Goal: Task Accomplishment & Management: Complete application form

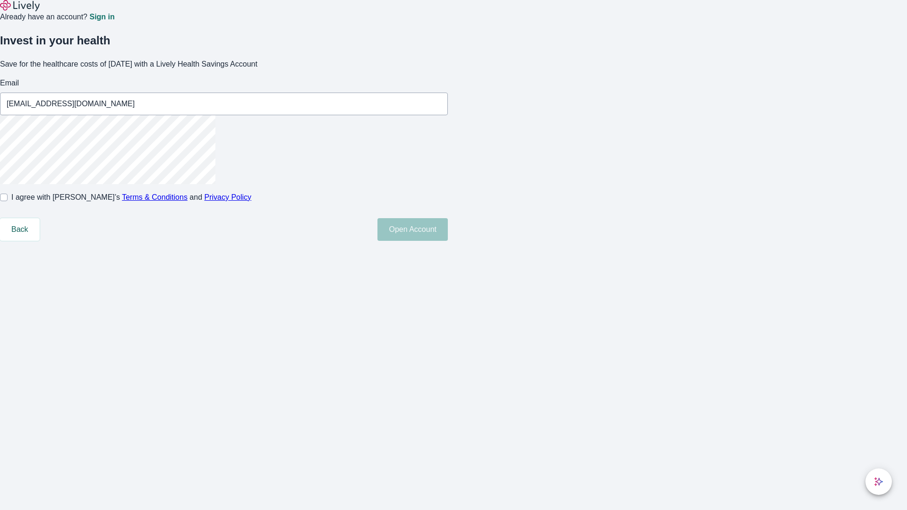
click at [8, 201] on input "I agree with Lively’s Terms & Conditions and Privacy Policy" at bounding box center [4, 198] width 8 height 8
checkbox input "true"
click at [448, 241] on button "Open Account" at bounding box center [412, 229] width 70 height 23
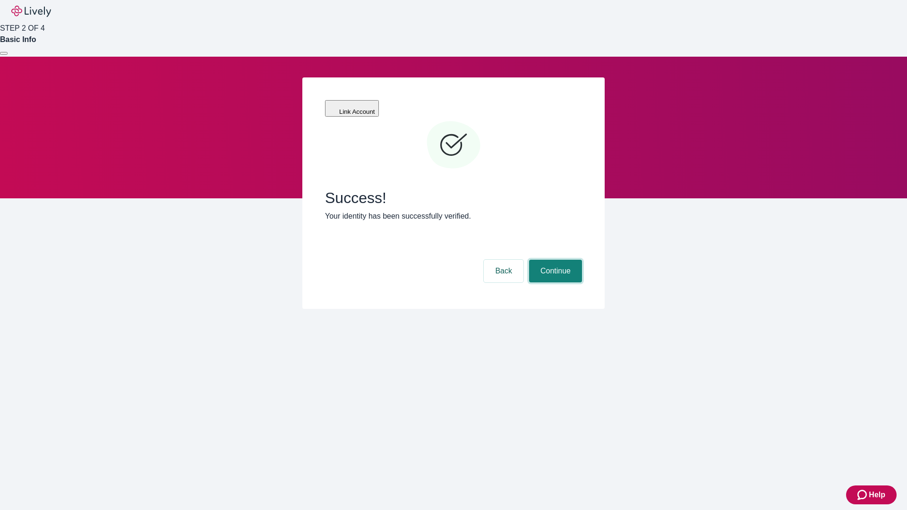
click at [554, 260] on button "Continue" at bounding box center [555, 271] width 53 height 23
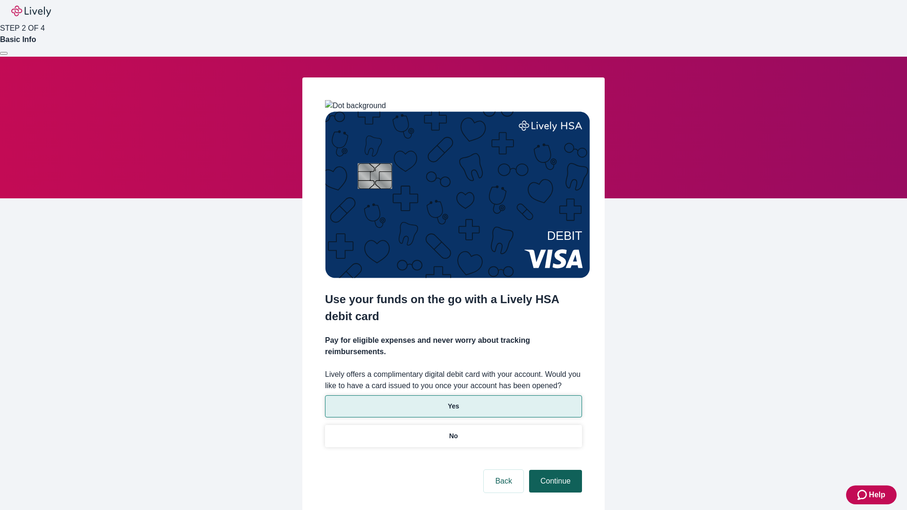
click at [453, 431] on p "No" at bounding box center [453, 436] width 9 height 10
click at [554, 470] on button "Continue" at bounding box center [555, 481] width 53 height 23
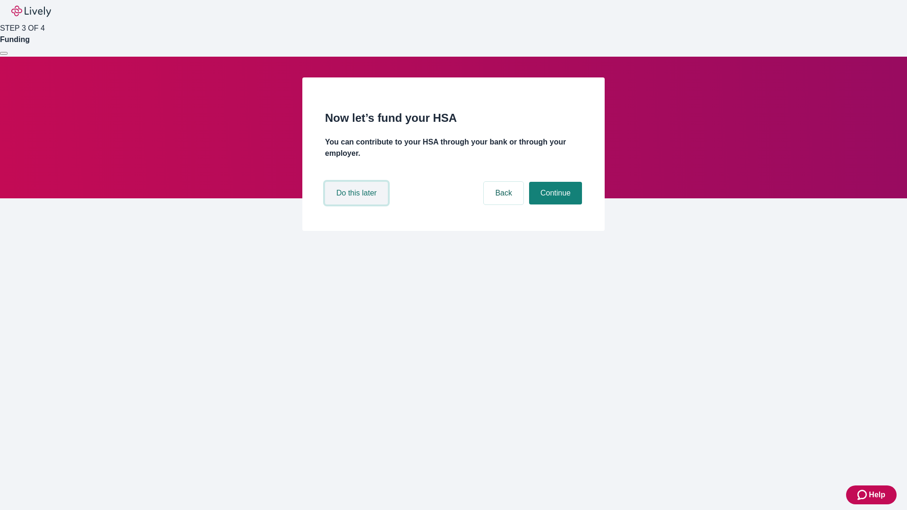
click at [358, 205] on button "Do this later" at bounding box center [356, 193] width 63 height 23
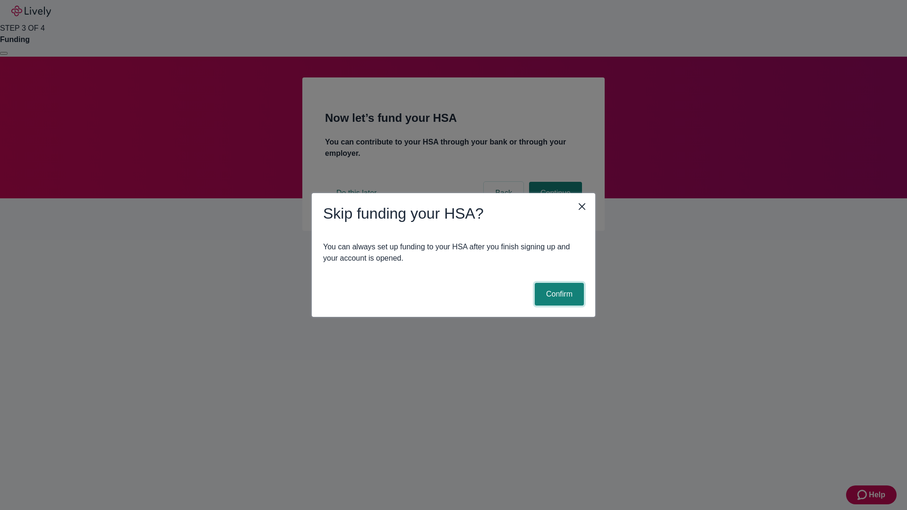
click at [558, 294] on button "Confirm" at bounding box center [559, 294] width 49 height 23
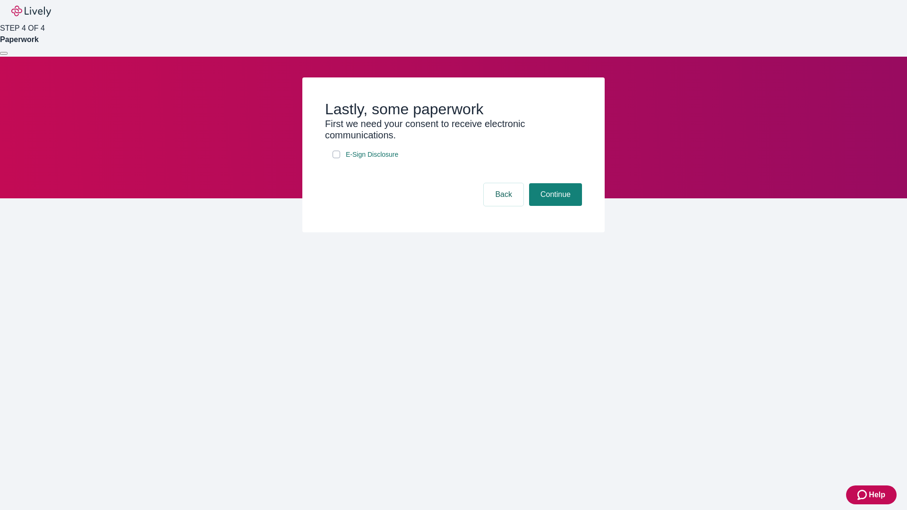
click at [336, 158] on input "E-Sign Disclosure" at bounding box center [337, 155] width 8 height 8
checkbox input "true"
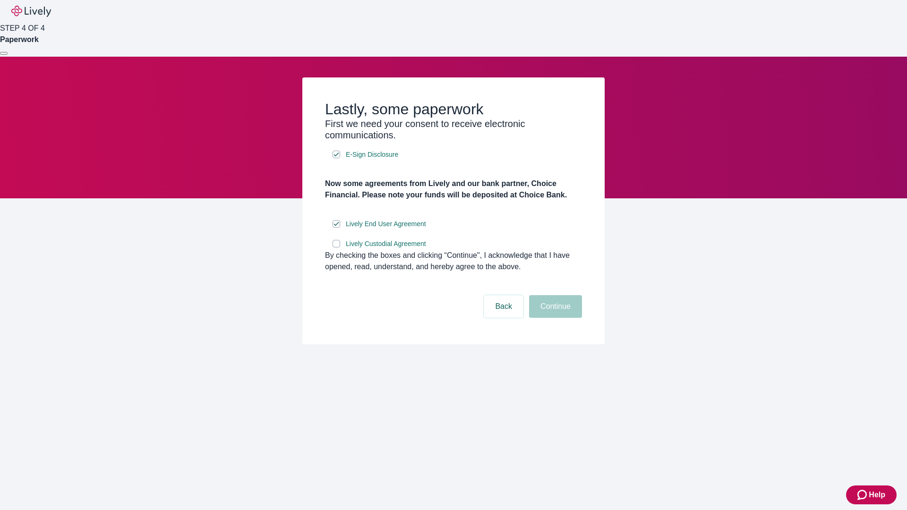
click at [336, 248] on input "Lively Custodial Agreement" at bounding box center [337, 244] width 8 height 8
checkbox input "true"
click at [554, 318] on button "Continue" at bounding box center [555, 306] width 53 height 23
